Goal: Task Accomplishment & Management: Use online tool/utility

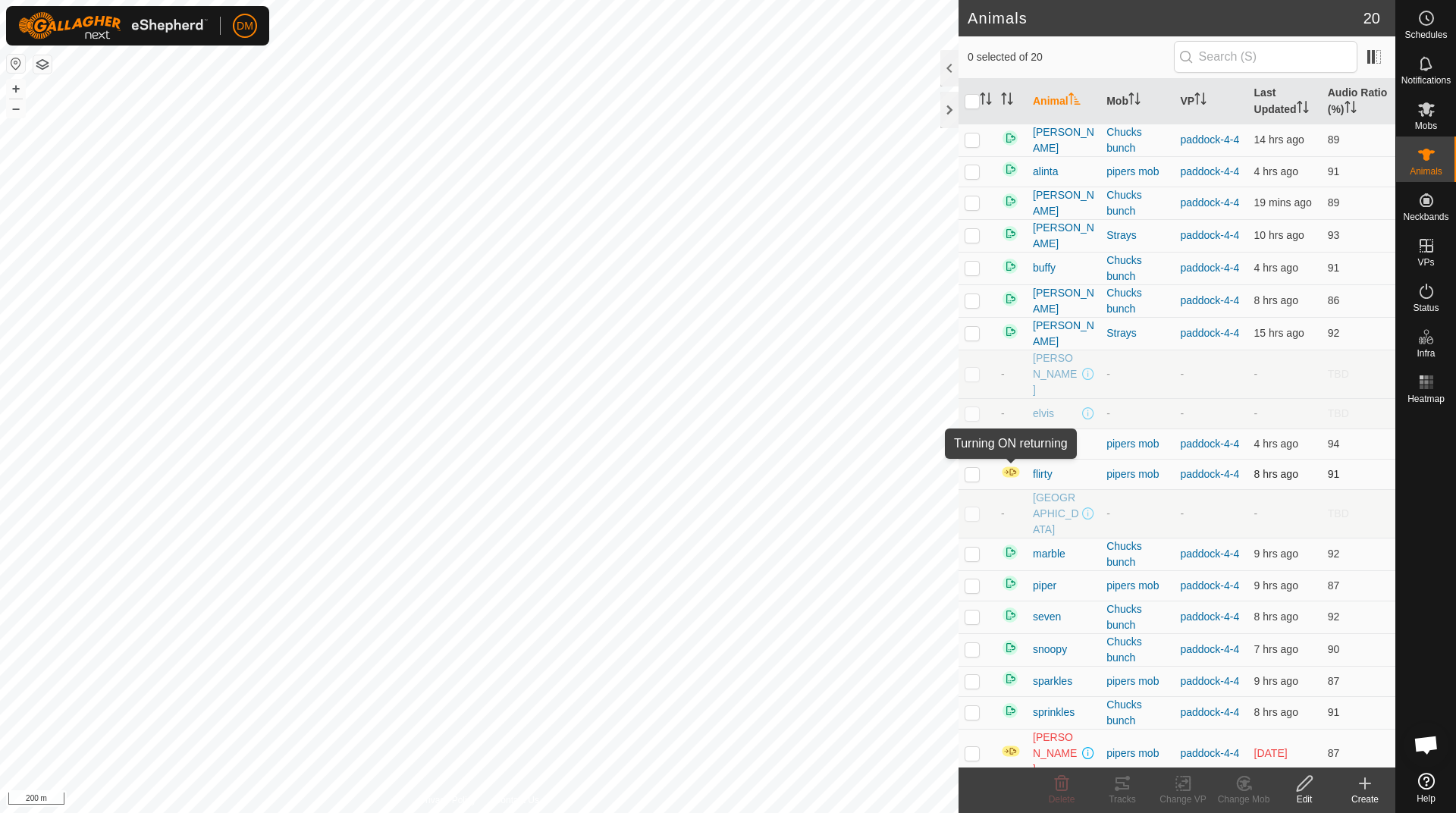
click at [1010, 467] on img at bounding box center [1011, 472] width 20 height 13
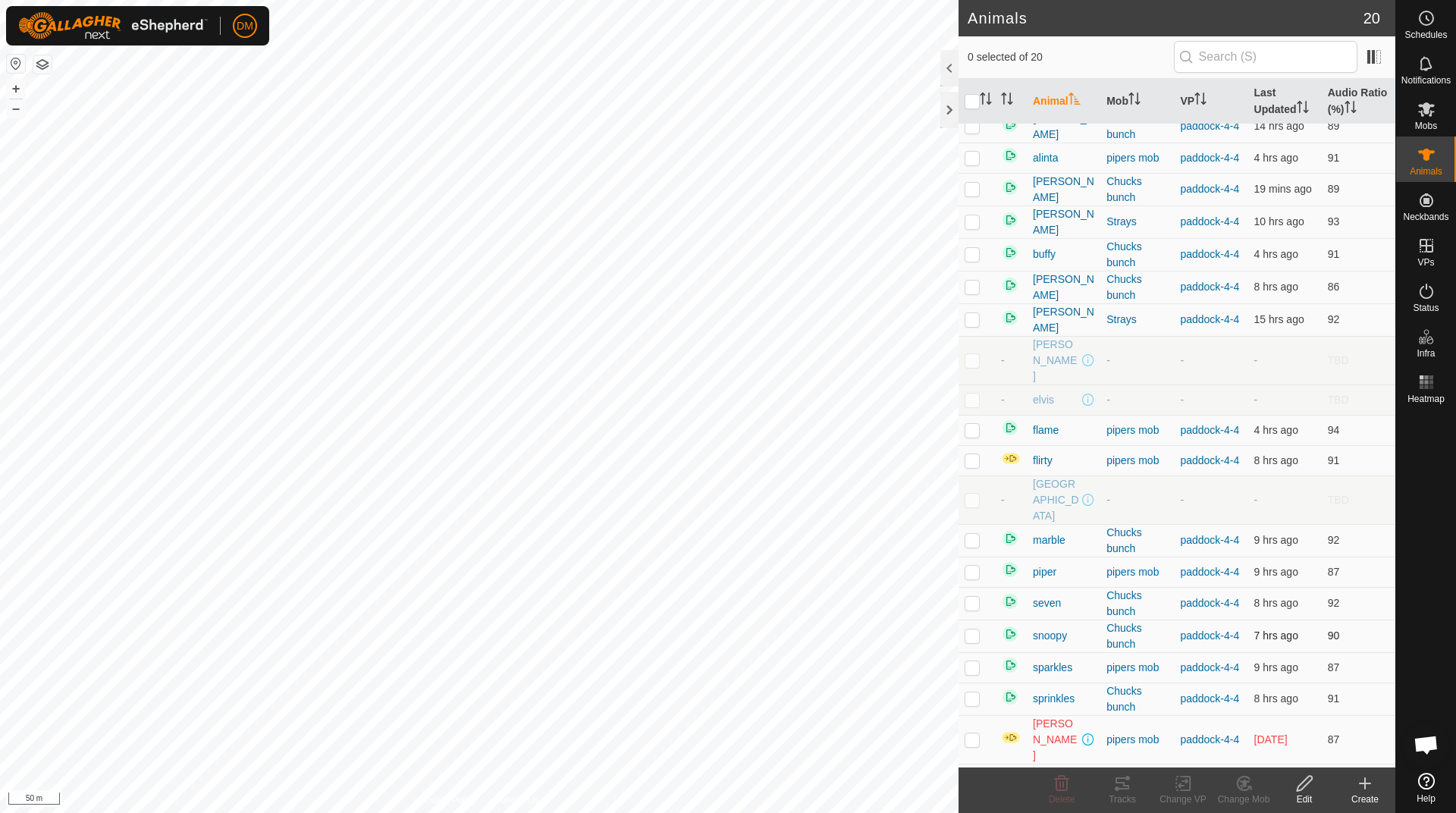
scroll to position [17, 0]
click at [1008, 728] on img at bounding box center [1011, 734] width 20 height 13
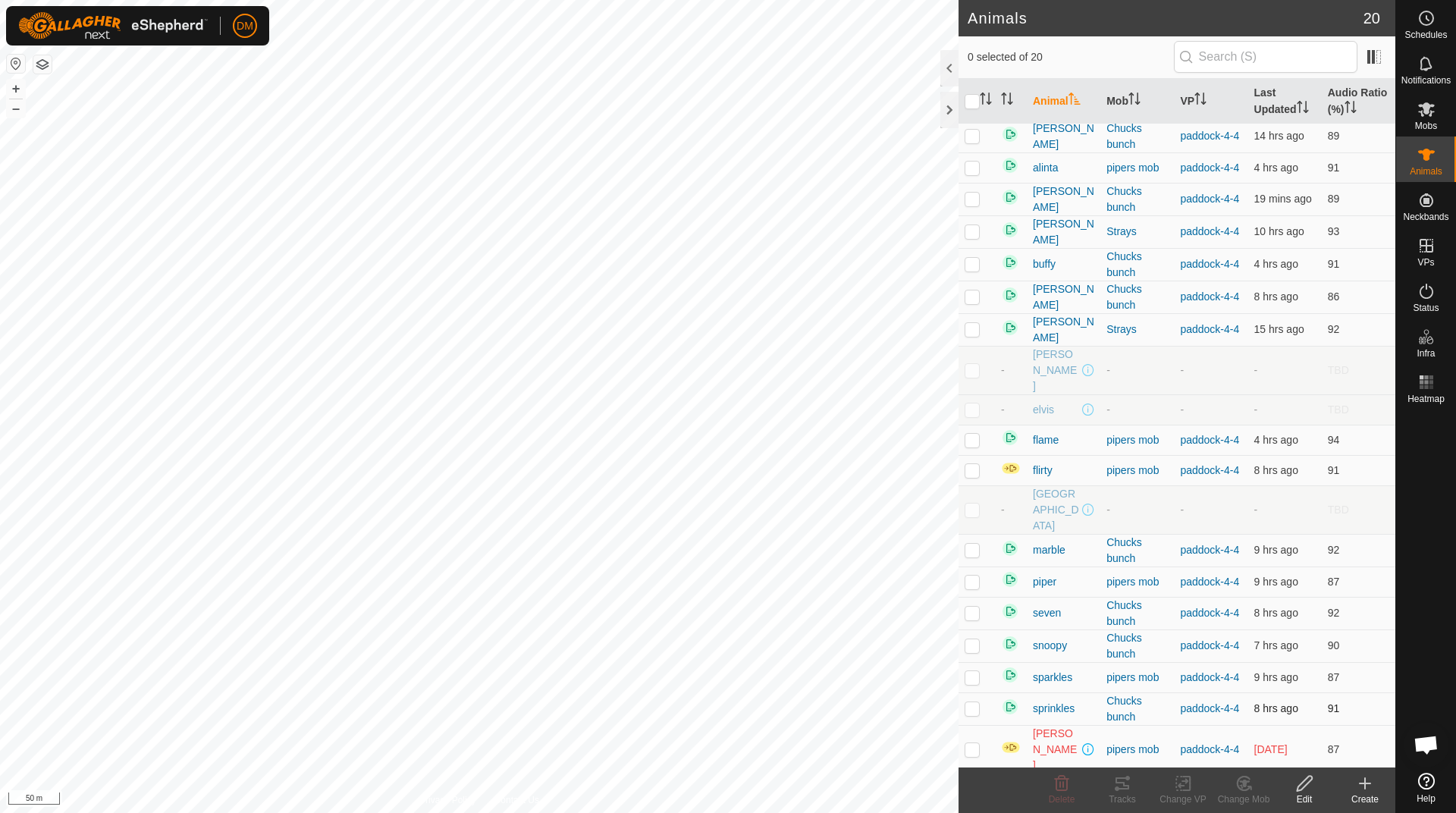
scroll to position [0, 0]
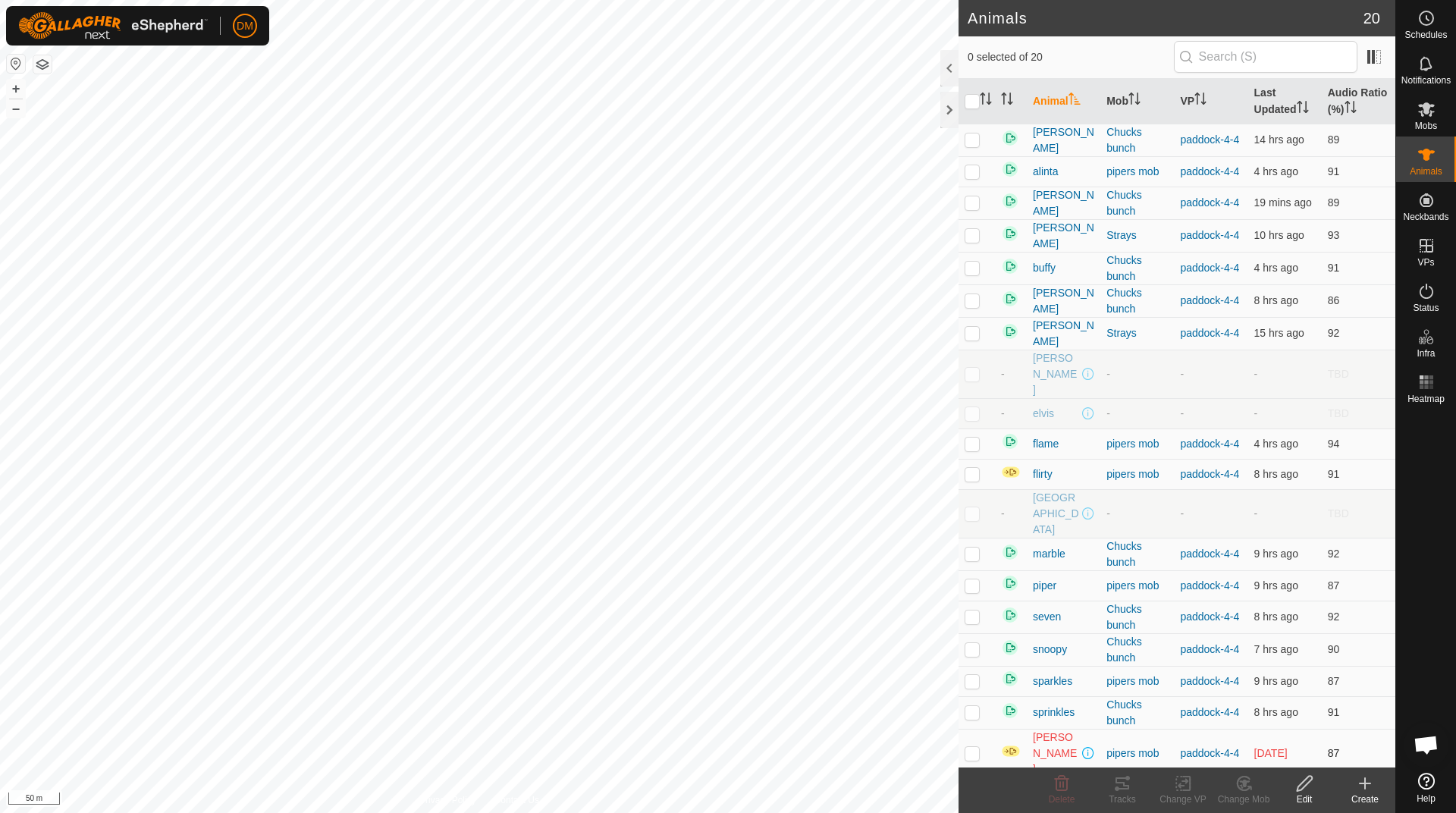
click at [968, 747] on p-checkbox at bounding box center [972, 753] width 15 height 12
checkbox input "true"
click at [968, 468] on p-checkbox at bounding box center [972, 474] width 15 height 12
checkbox input "true"
click at [968, 275] on td at bounding box center [977, 268] width 37 height 33
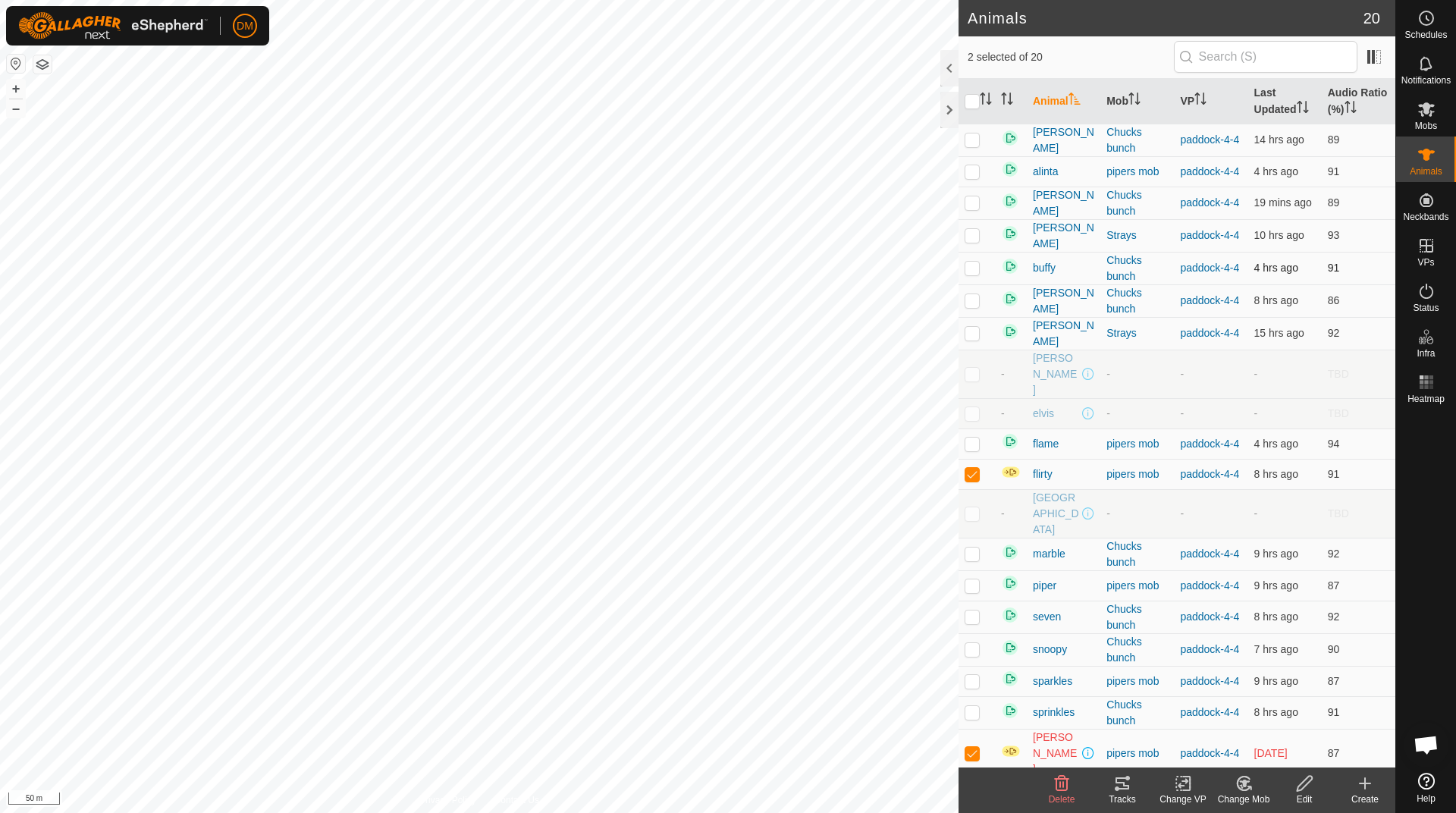
checkbox input "true"
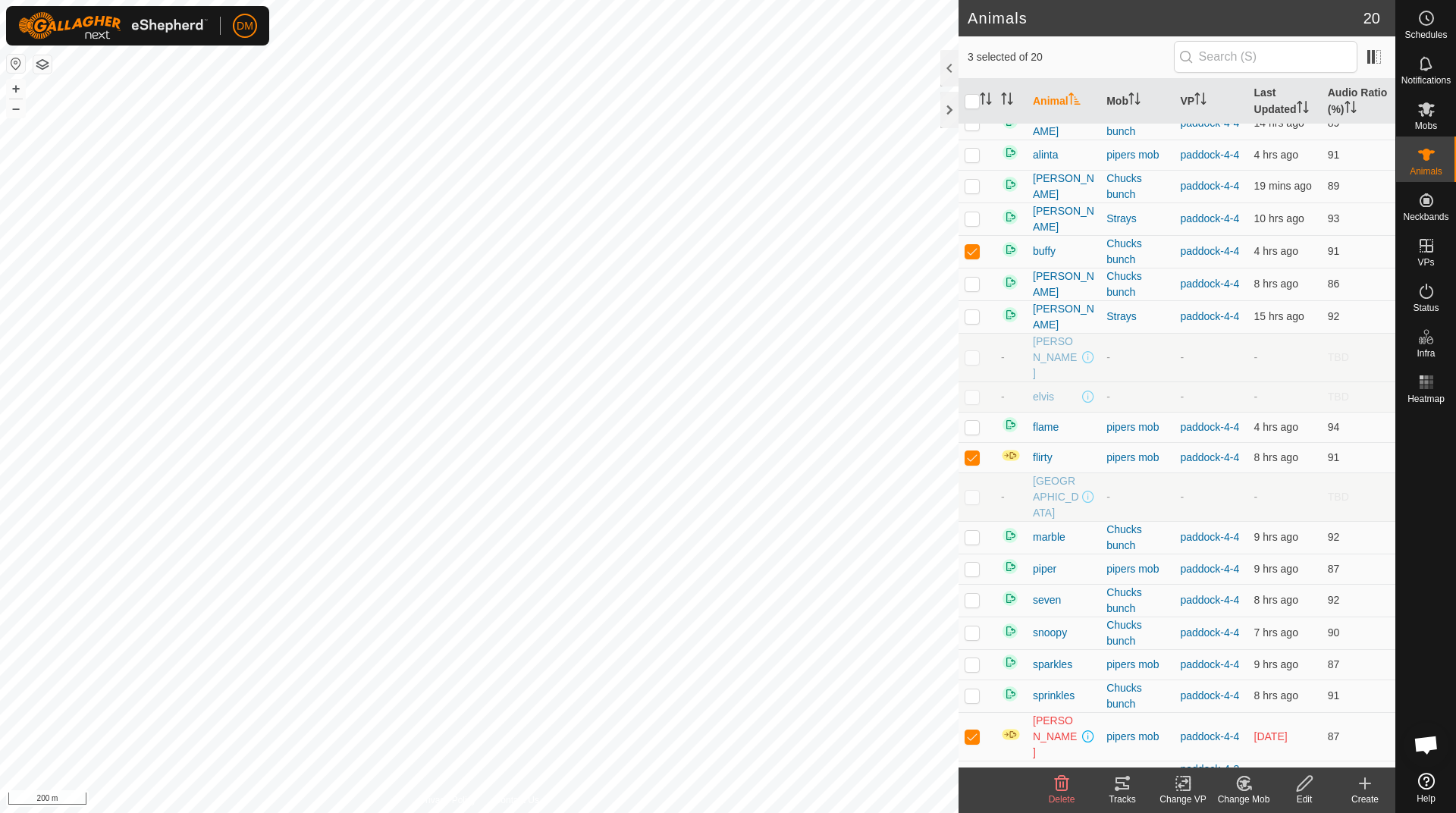
click at [1125, 783] on icon at bounding box center [1122, 784] width 18 height 18
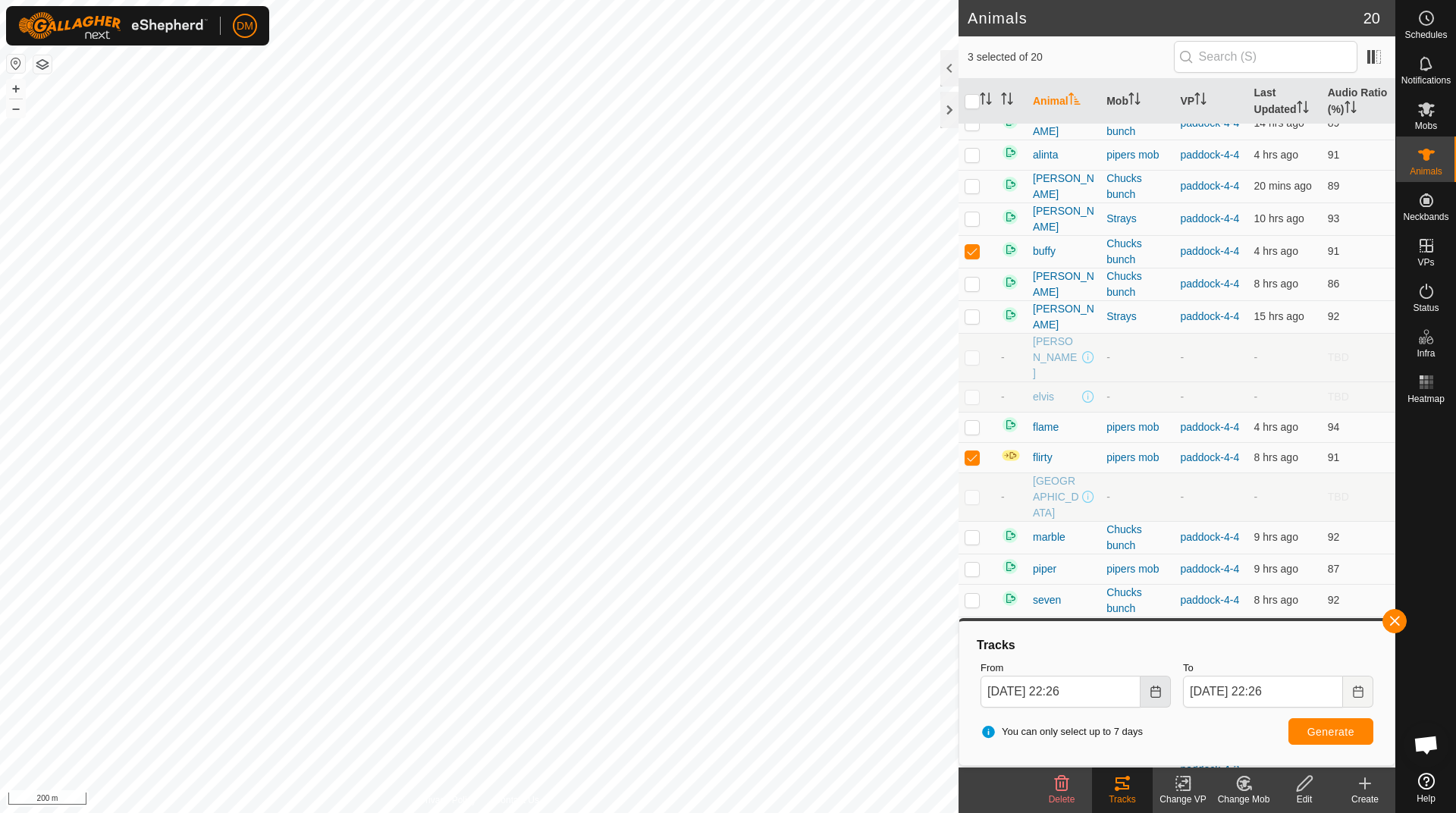
click at [1155, 698] on button "Choose Date" at bounding box center [1156, 692] width 31 height 32
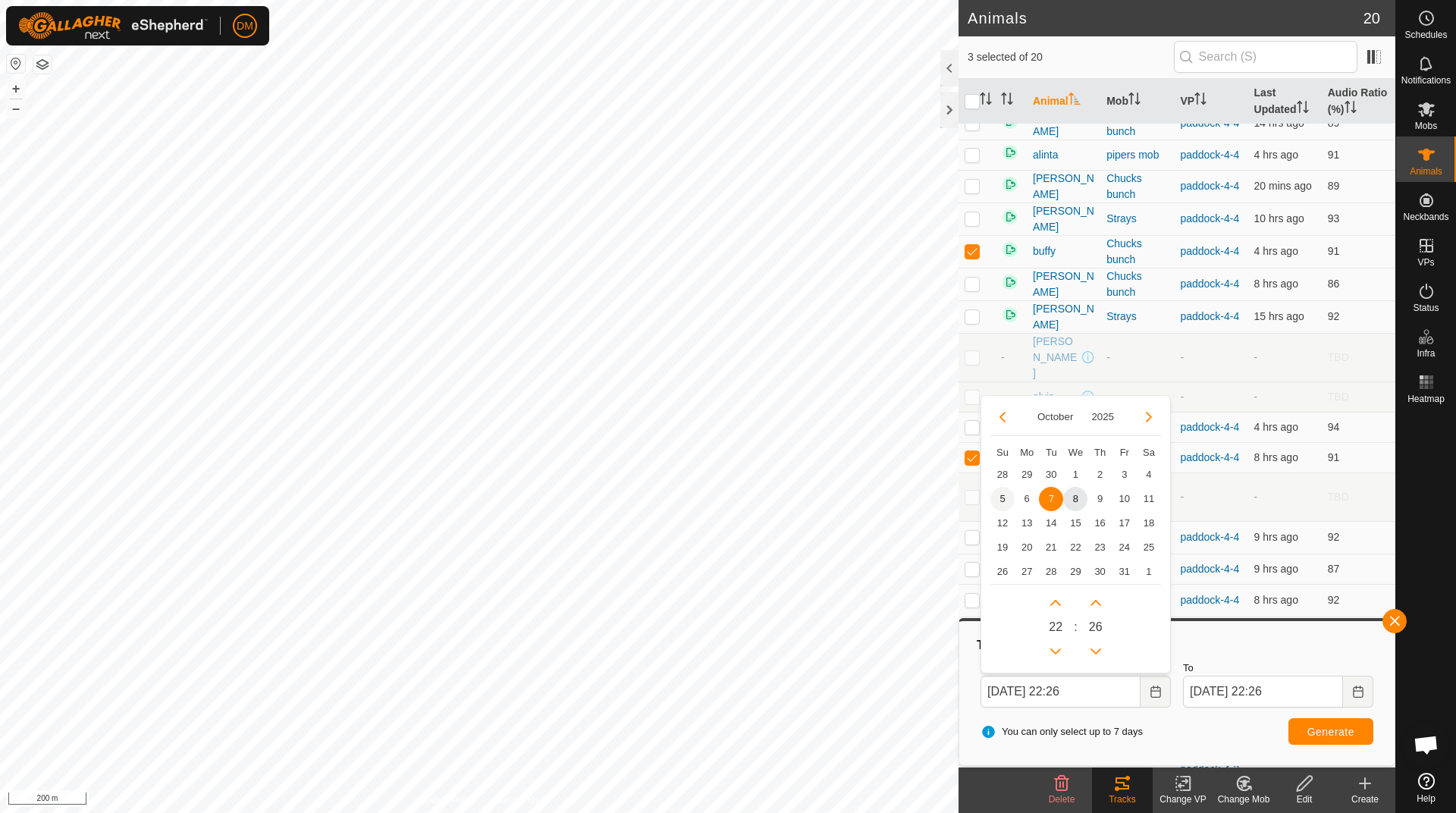
click at [1001, 497] on span "5" at bounding box center [1003, 499] width 24 height 24
type input "[DATE] 22:26"
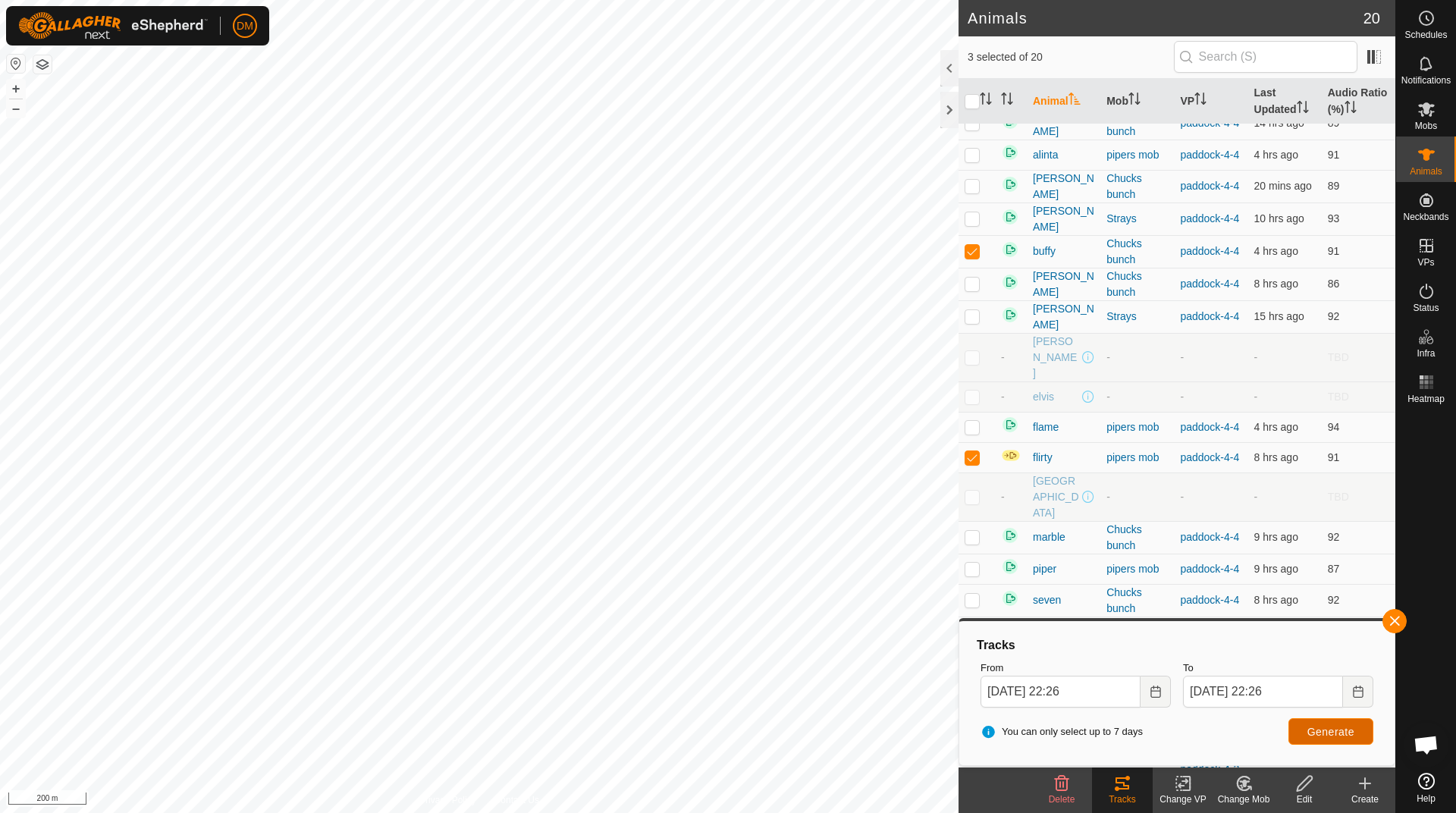
click at [1340, 731] on span "Generate" at bounding box center [1330, 732] width 47 height 12
click at [971, 192] on p-checkbox at bounding box center [972, 186] width 15 height 12
click at [972, 192] on p-checkbox at bounding box center [972, 186] width 15 height 12
checkbox input "false"
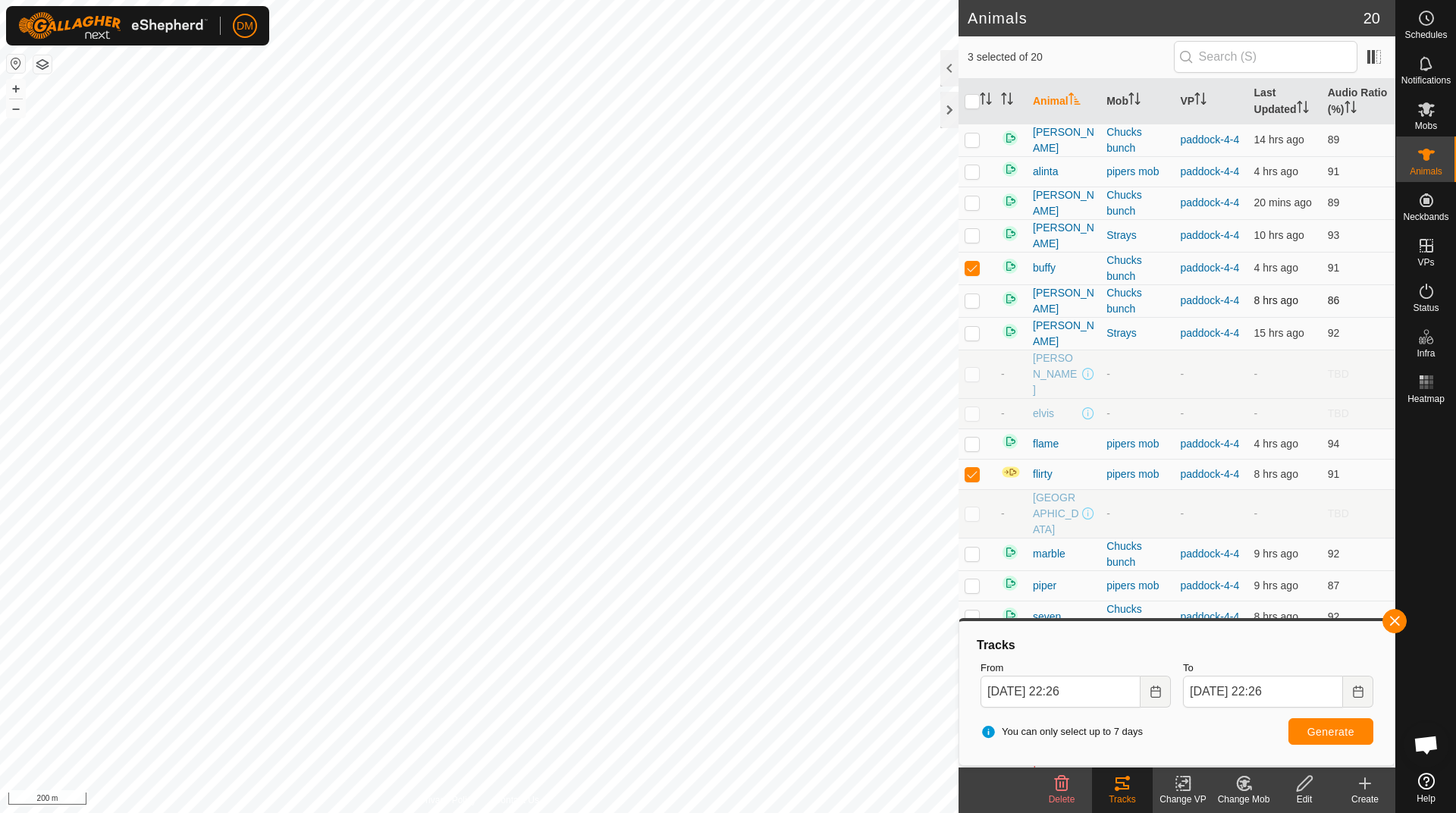
click at [973, 306] on p-checkbox at bounding box center [972, 300] width 15 height 12
checkbox input "false"
click at [1259, 109] on th "Last Updated" at bounding box center [1285, 101] width 73 height 45
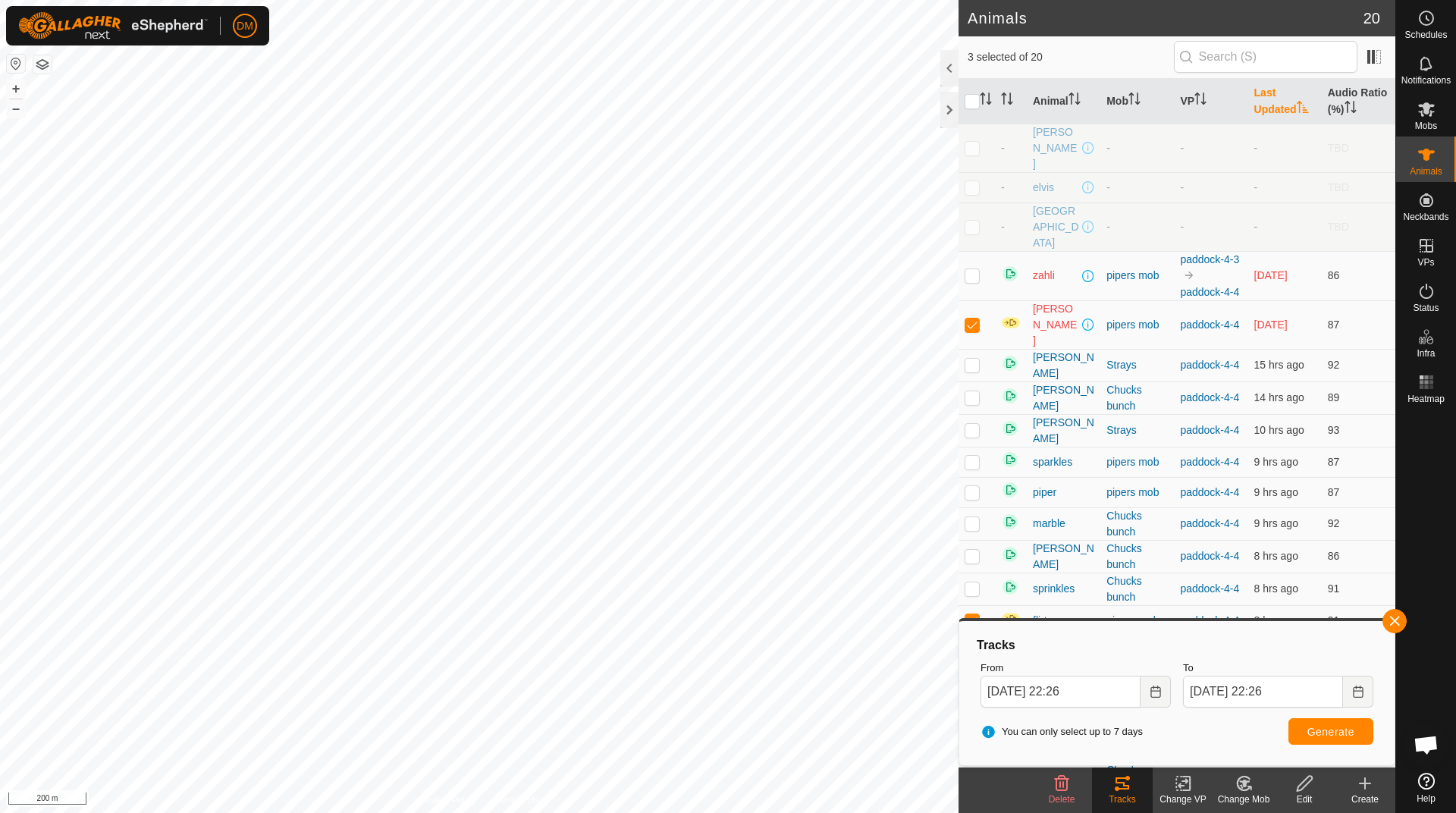
click at [1259, 109] on th "Last Updated" at bounding box center [1285, 101] width 73 height 45
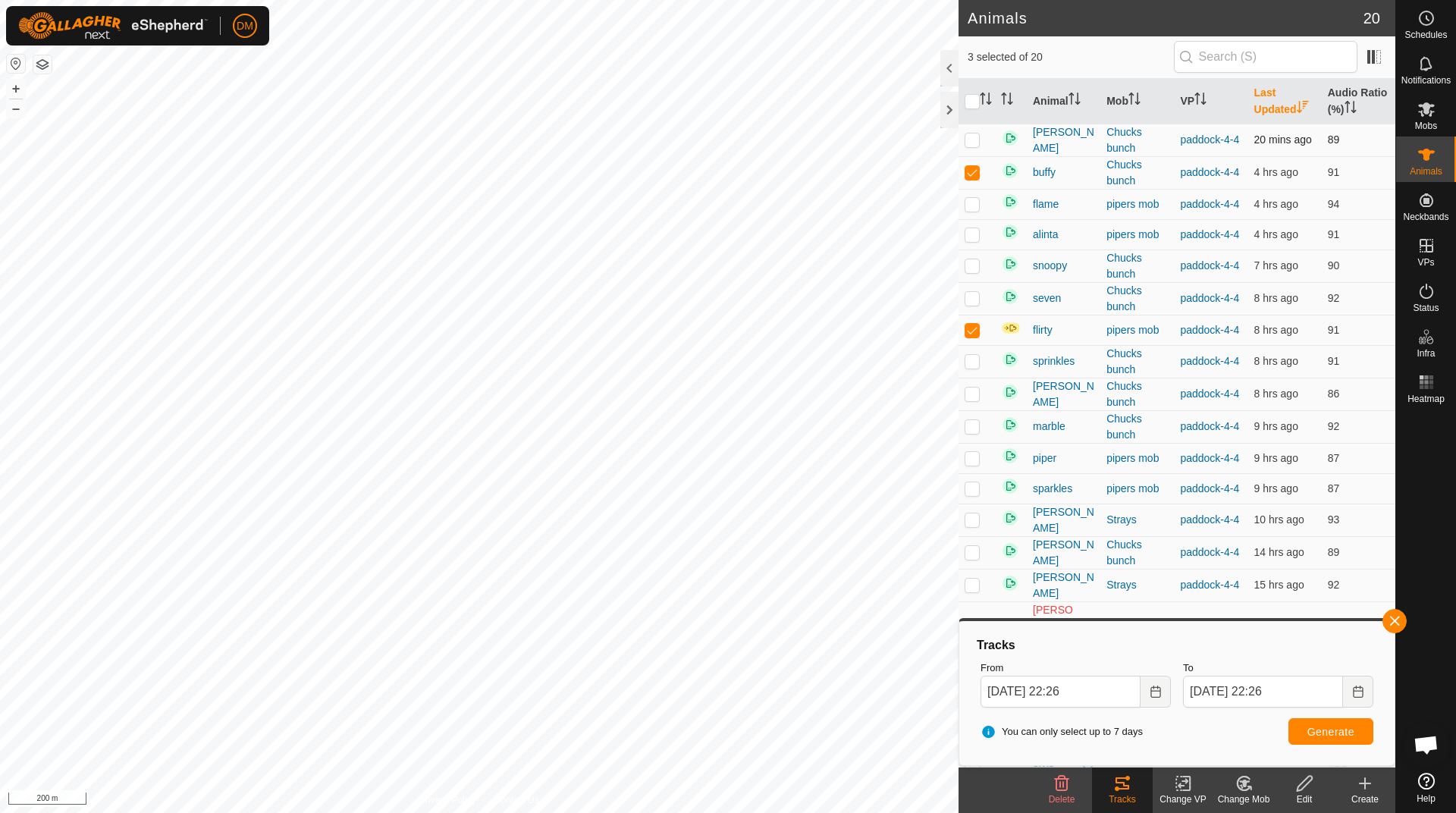
click at [973, 145] on p-checkbox at bounding box center [972, 139] width 15 height 12
checkbox input "true"
click at [968, 178] on p-checkbox at bounding box center [972, 172] width 15 height 12
checkbox input "false"
click at [978, 336] on p-checkbox at bounding box center [972, 330] width 15 height 12
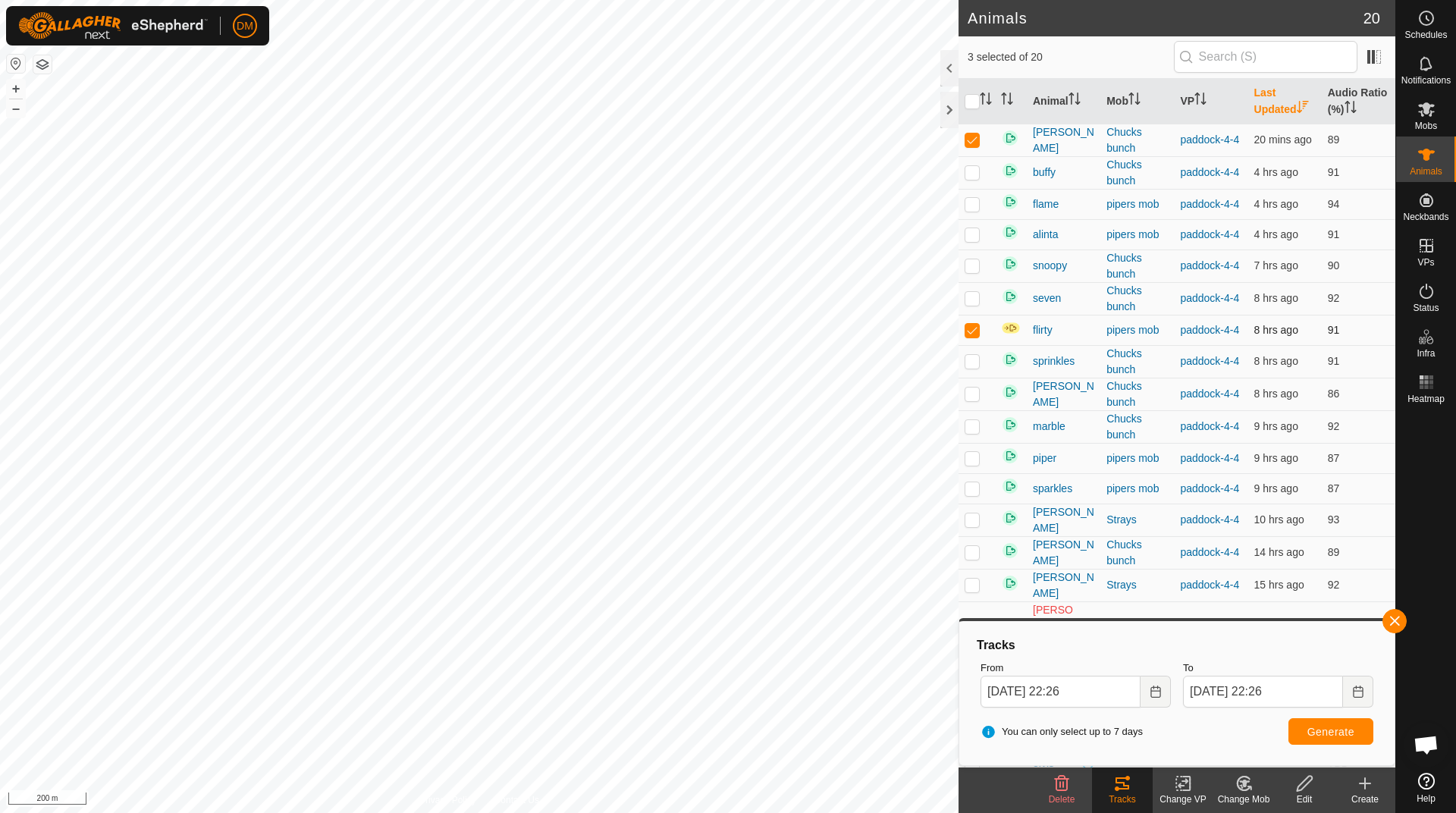
checkbox input "false"
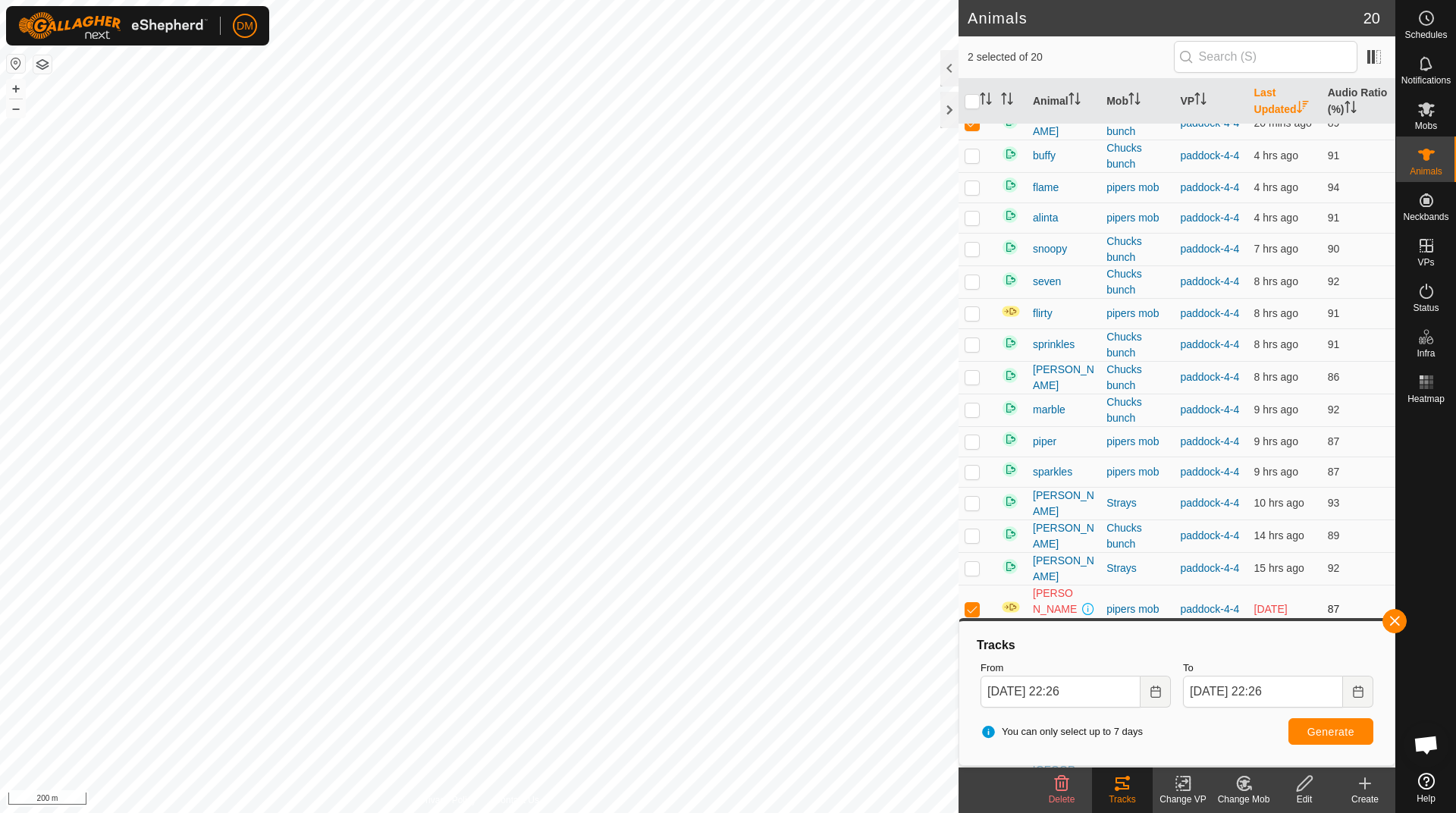
click at [969, 608] on p-checkbox at bounding box center [972, 609] width 15 height 12
checkbox input "false"
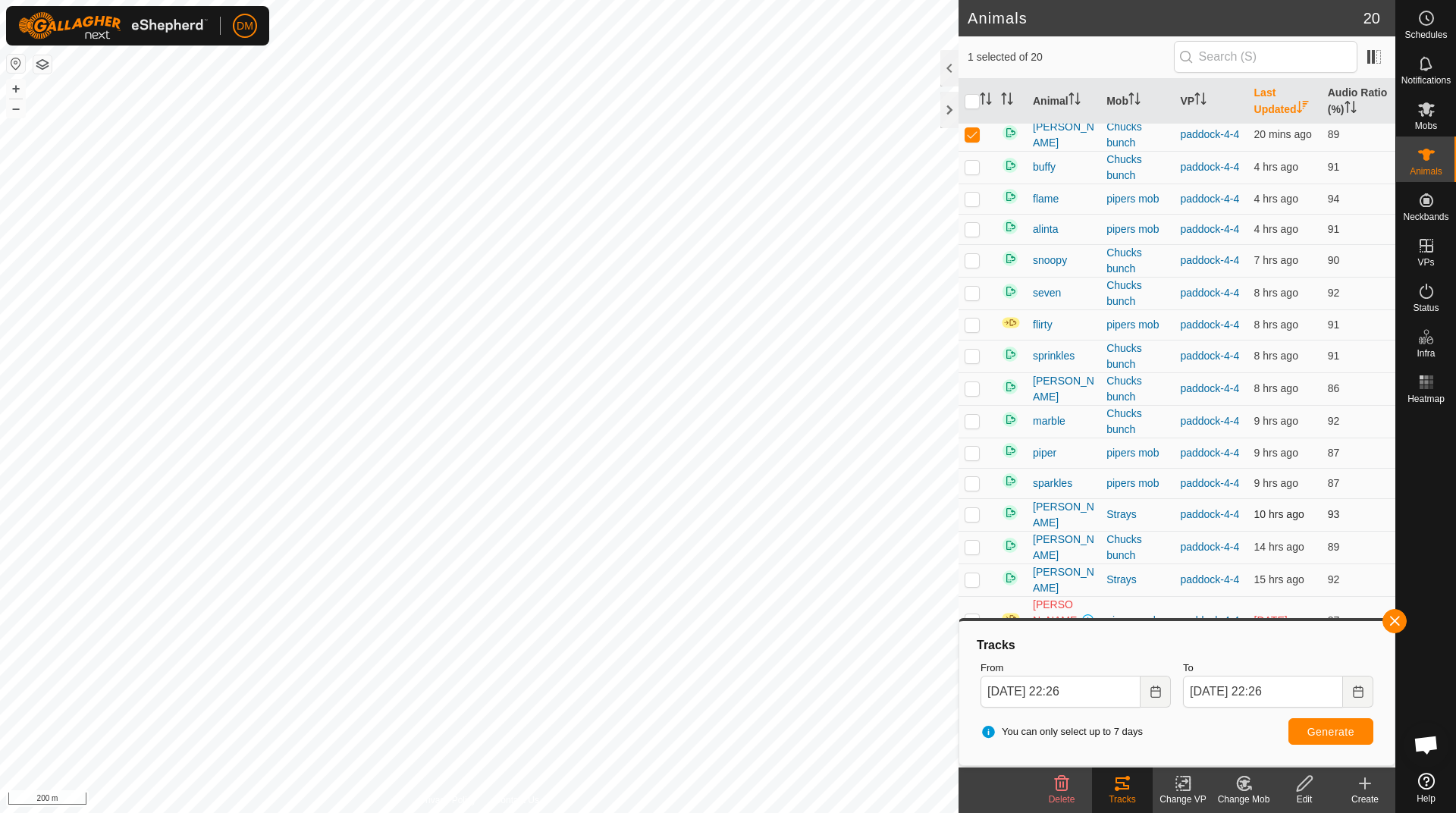
scroll to position [0, 0]
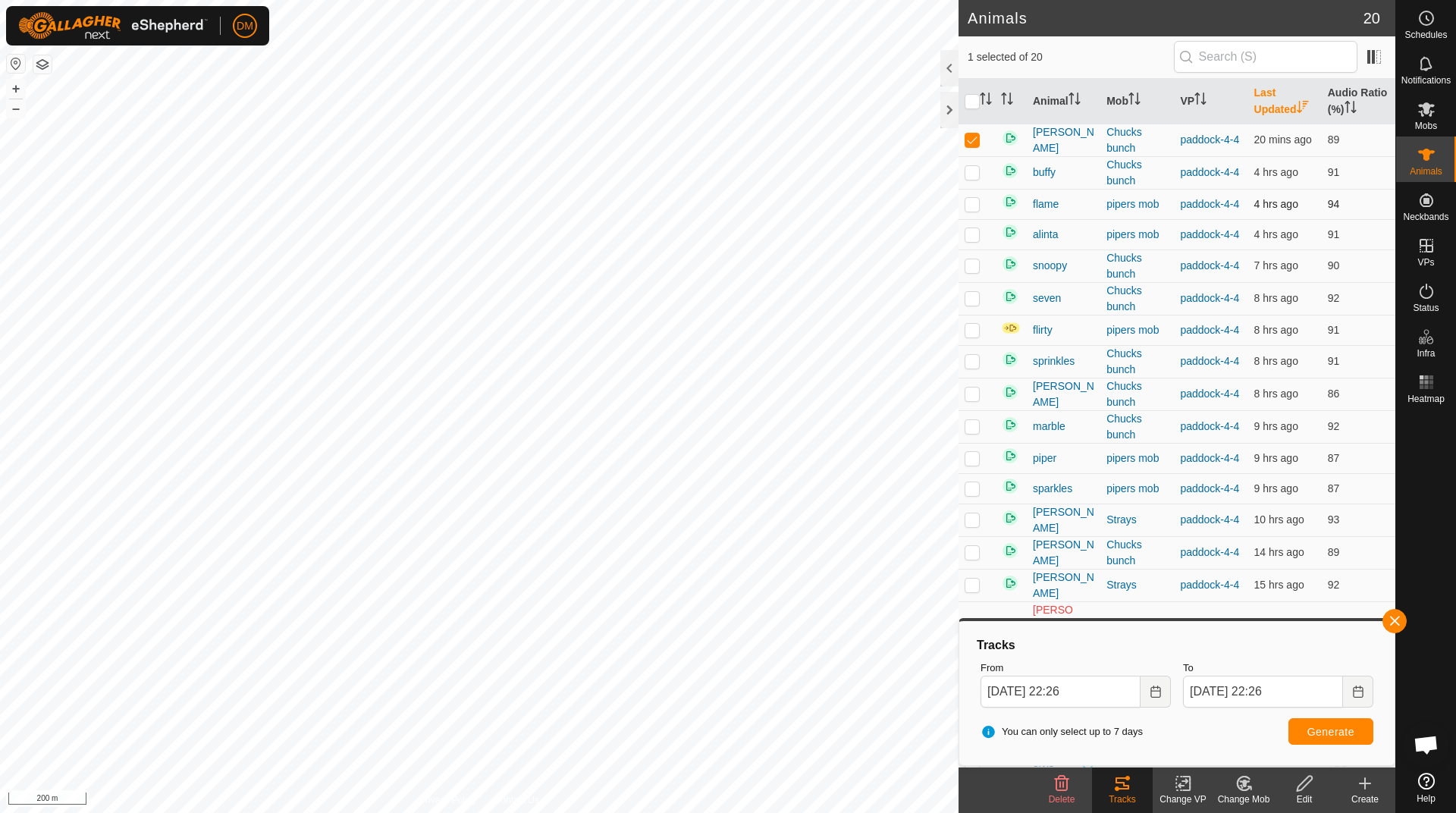
click at [976, 210] on p-checkbox at bounding box center [972, 204] width 15 height 12
checkbox input "false"
click at [974, 336] on p-checkbox at bounding box center [972, 330] width 15 height 12
checkbox input "true"
